Goal: Transaction & Acquisition: Obtain resource

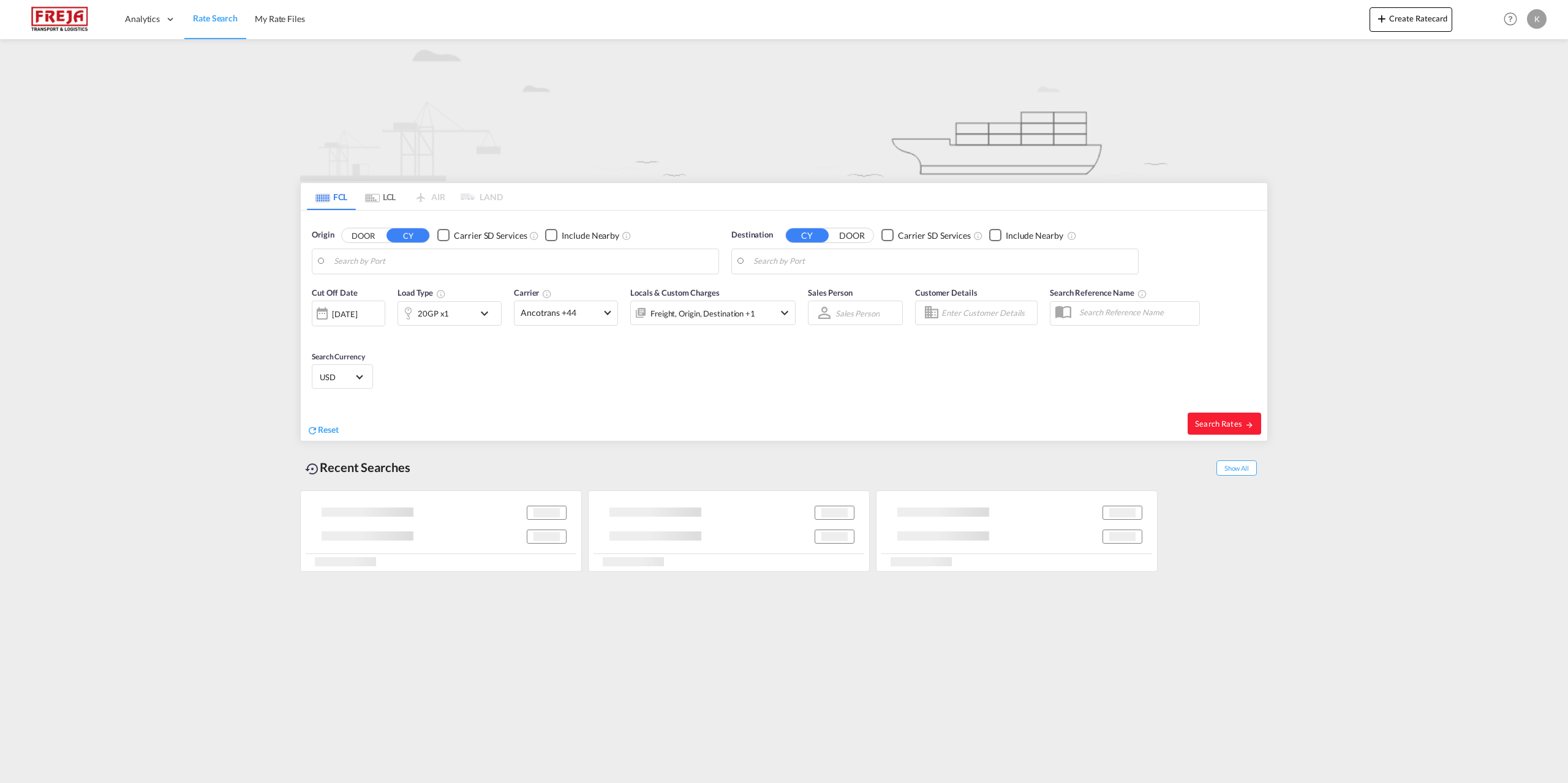
type input "[GEOGRAPHIC_DATA], DKFRC"
type input "[GEOGRAPHIC_DATA] ([GEOGRAPHIC_DATA]), DZALG"
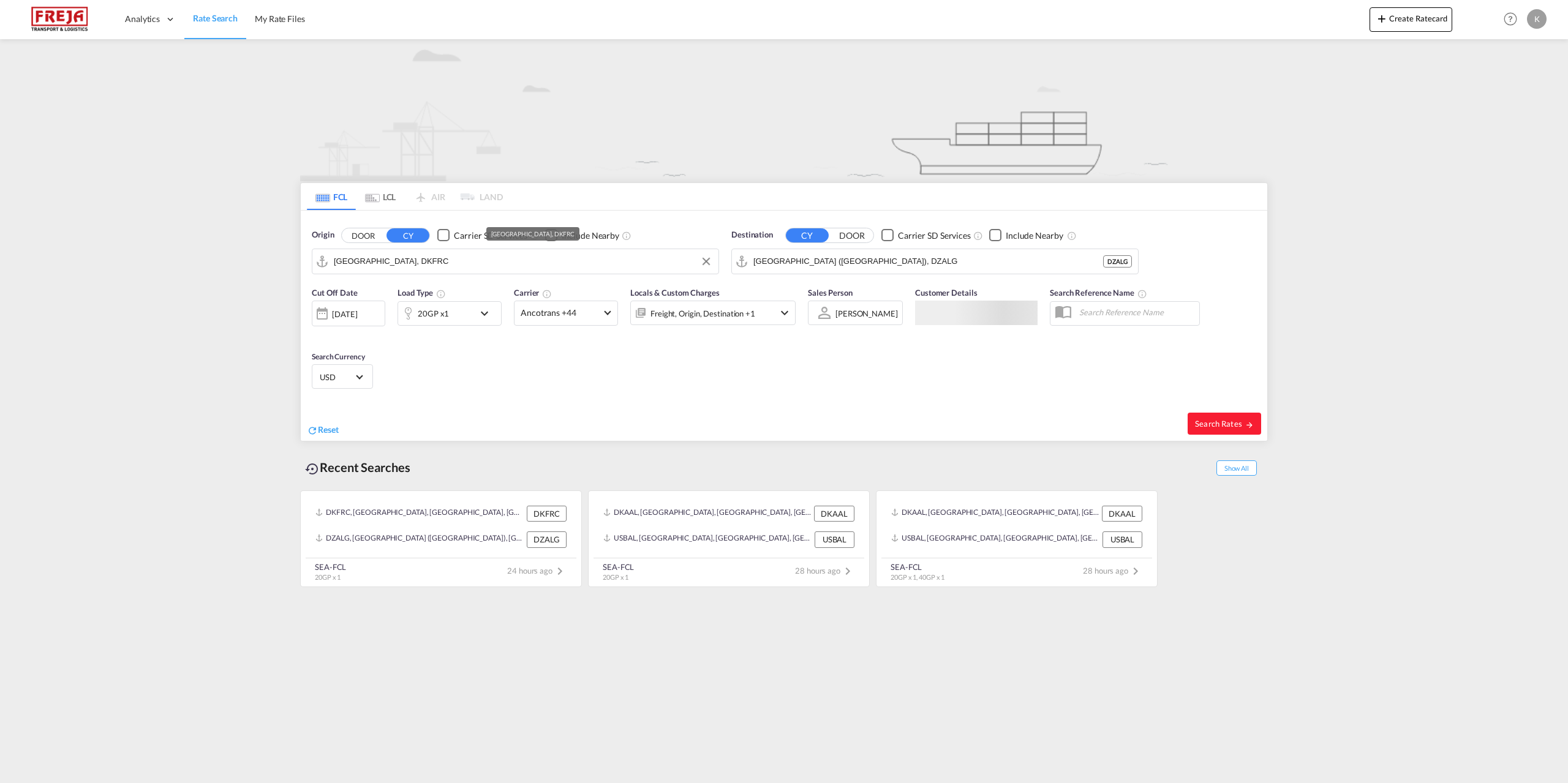
click at [425, 266] on input "[GEOGRAPHIC_DATA], DKFRC" at bounding box center [523, 262] width 379 height 19
type input "a"
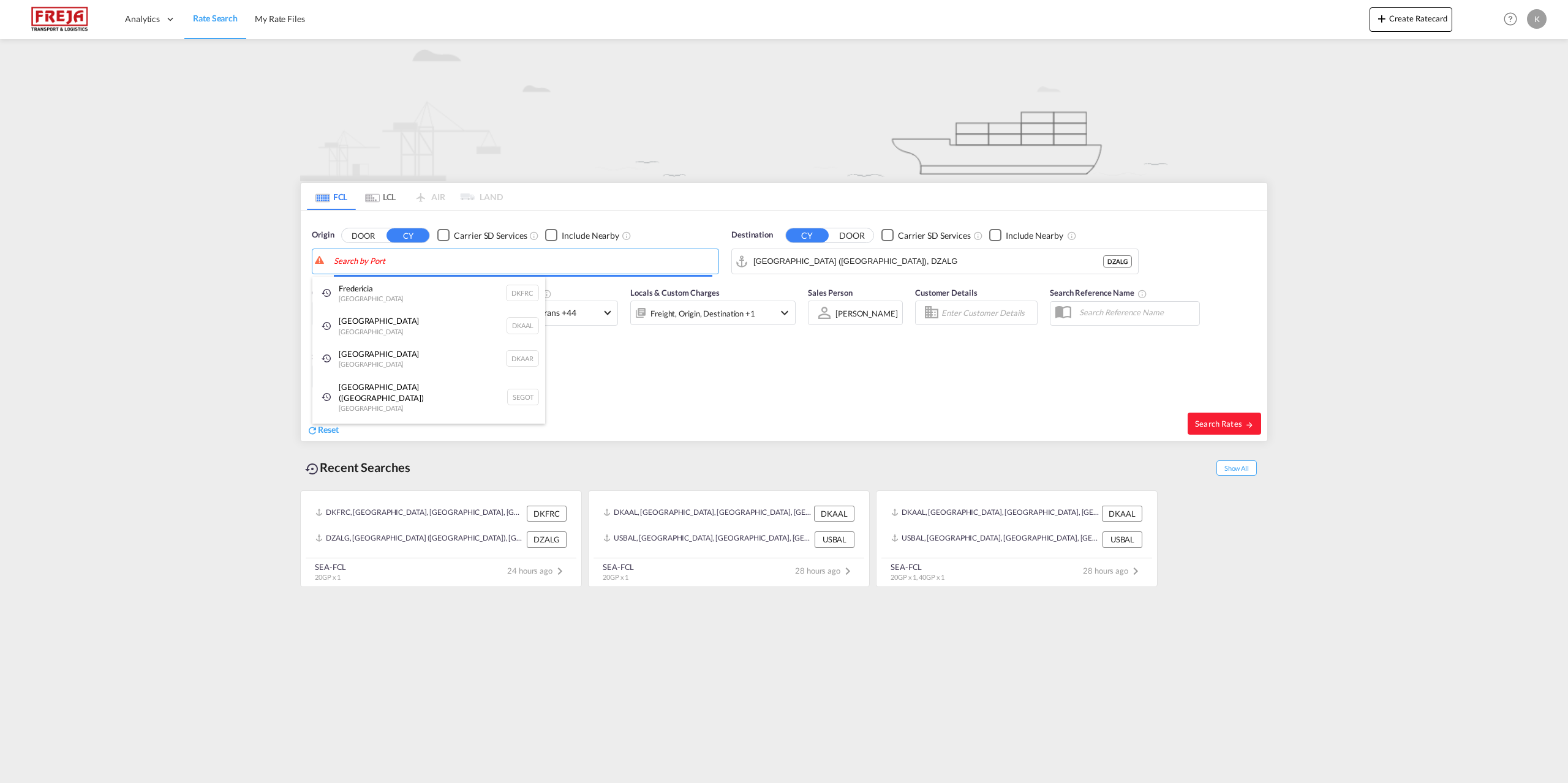
type input "c"
drag, startPoint x: 402, startPoint y: 270, endPoint x: 387, endPoint y: 266, distance: 15.5
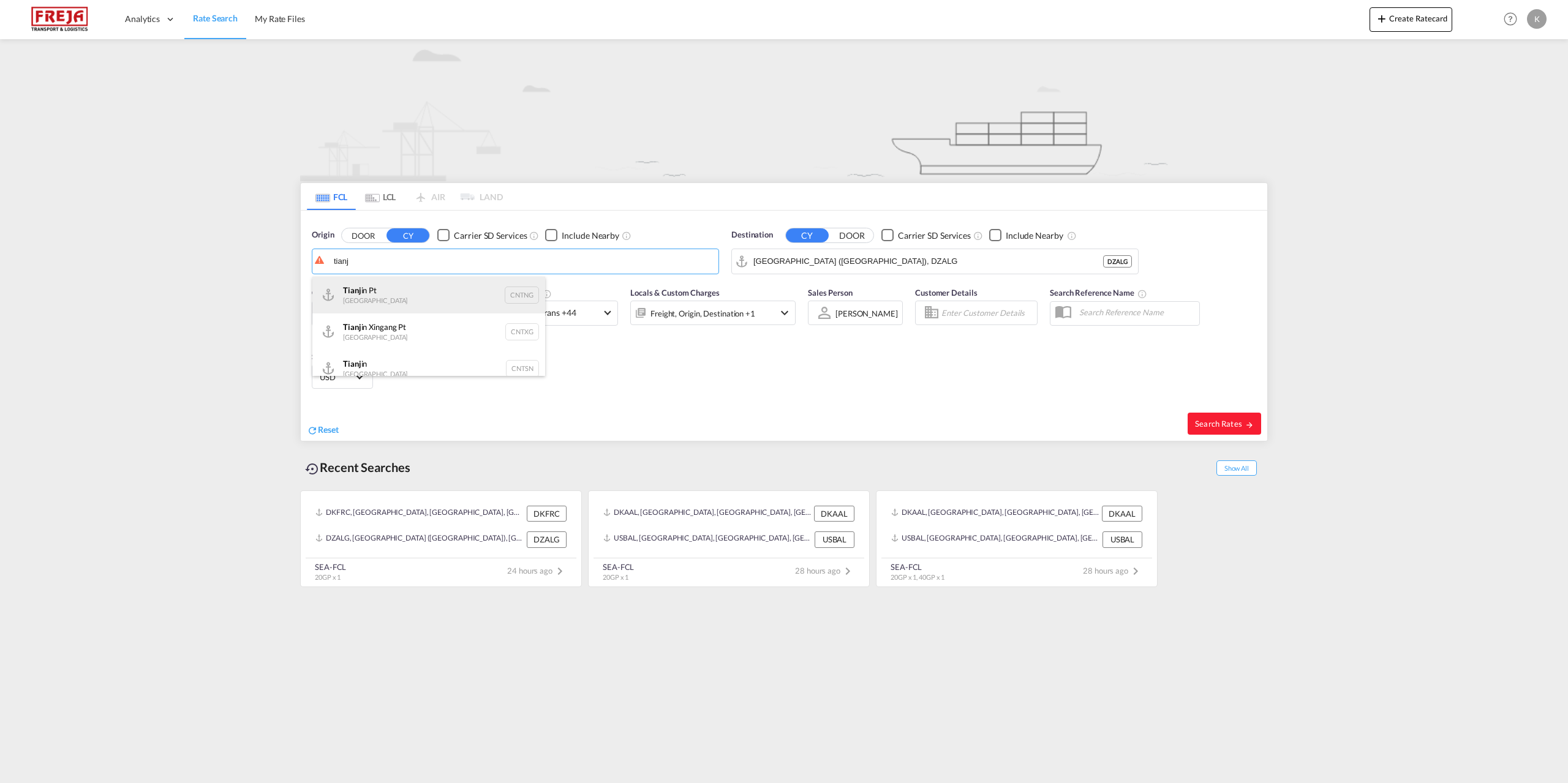
click at [383, 296] on div "Tianj in Pt China CNTNG" at bounding box center [428, 295] width 233 height 37
type input "Tianjin Pt, CNTNG"
click at [798, 265] on input "[GEOGRAPHIC_DATA] ([GEOGRAPHIC_DATA]), DZALG" at bounding box center [943, 262] width 379 height 19
click at [824, 292] on div "Aarhus [GEOGRAPHIC_DATA] [GEOGRAPHIC_DATA]" at bounding box center [848, 295] width 233 height 37
type input "[GEOGRAPHIC_DATA], [GEOGRAPHIC_DATA]"
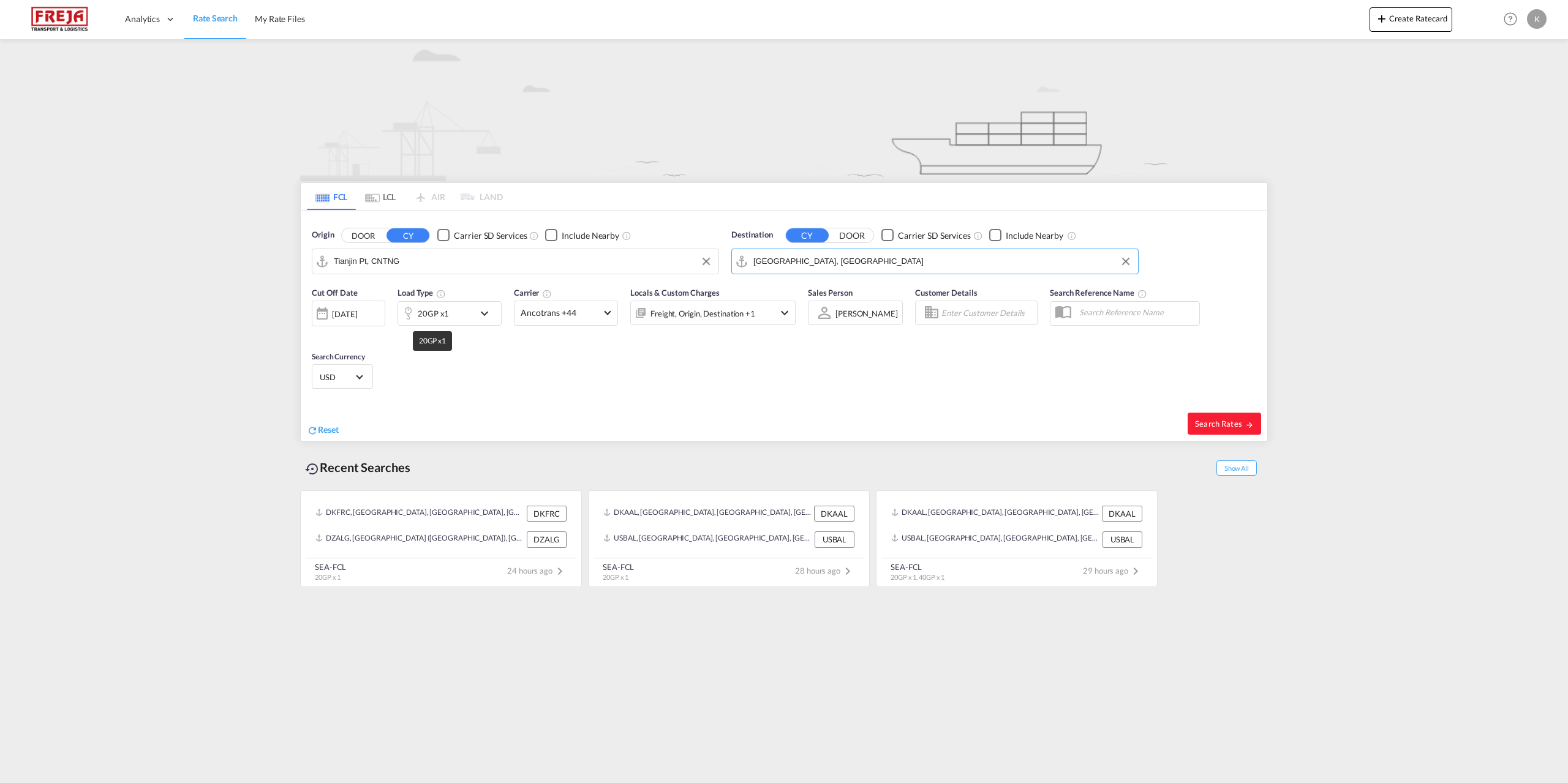
click at [439, 318] on div "20GP x1" at bounding box center [434, 313] width 32 height 17
click at [360, 361] on span "20GP" at bounding box center [348, 367] width 35 height 12
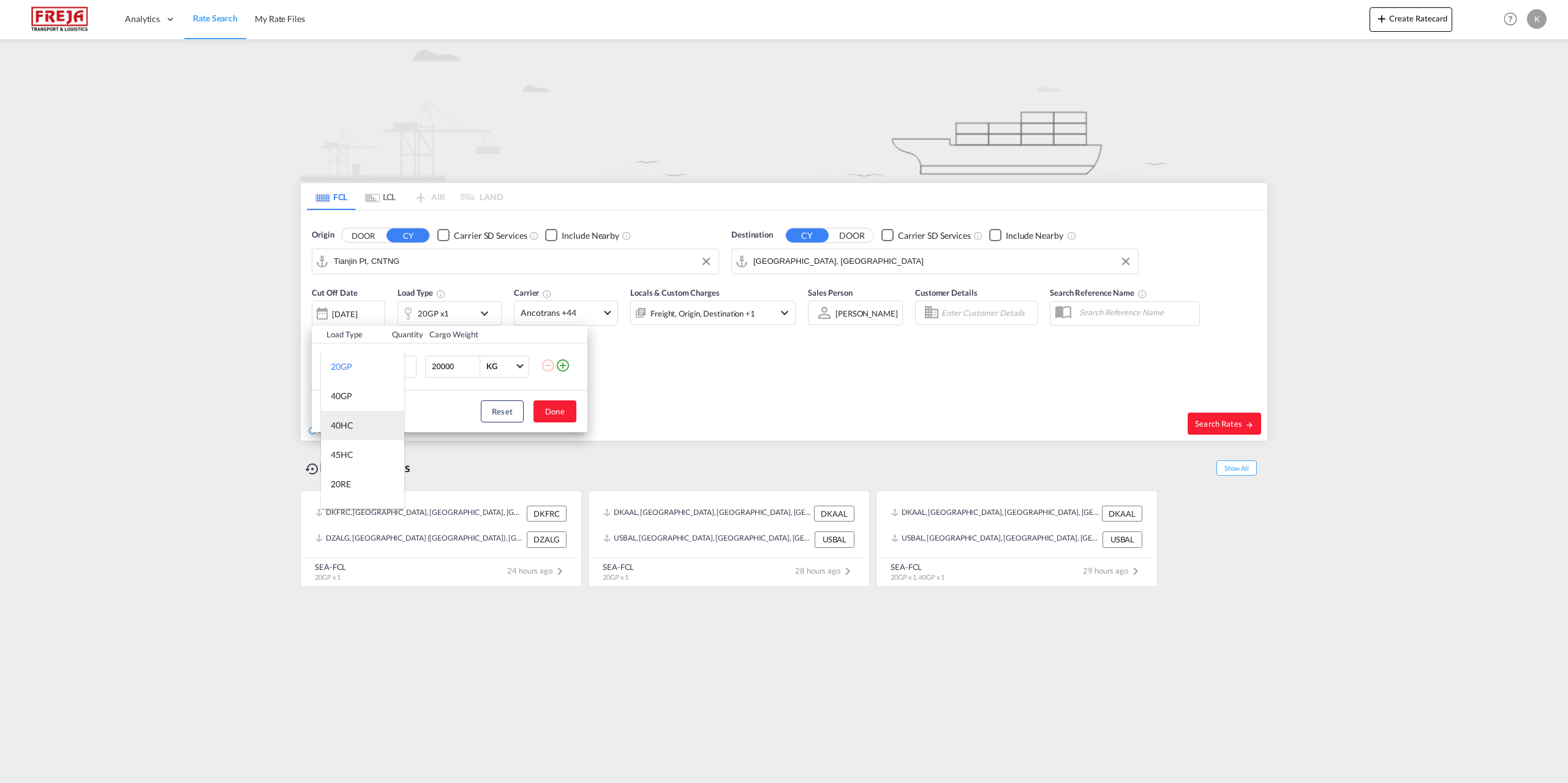
click at [363, 431] on md-option "40HC" at bounding box center [363, 425] width 84 height 30
click at [555, 408] on button "Done" at bounding box center [555, 411] width 43 height 22
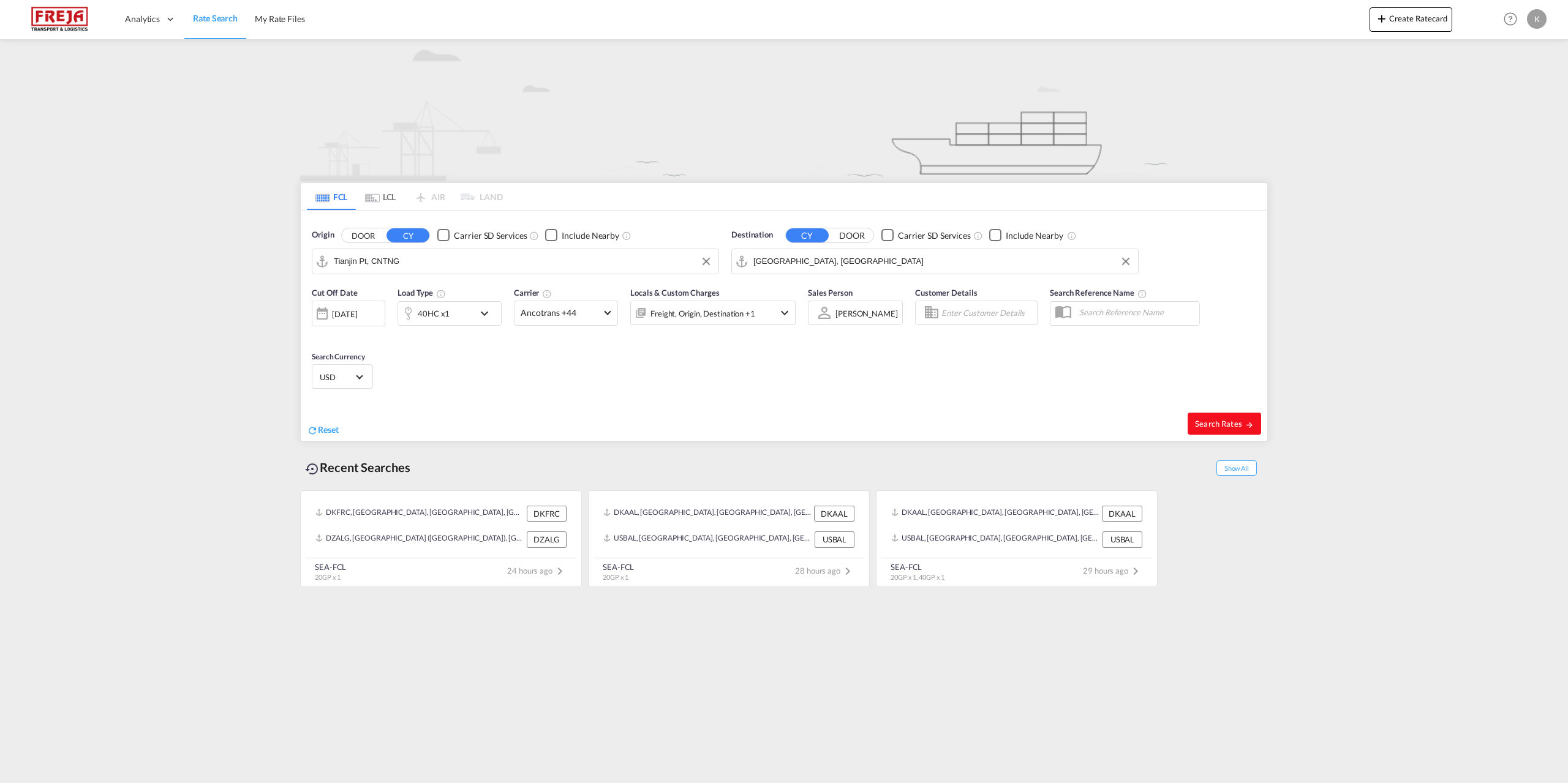
click at [1244, 420] on span "Search Rates" at bounding box center [1224, 424] width 59 height 10
type input "CNTNG to DKAAR / [DATE]"
